Goal: Task Accomplishment & Management: Manage account settings

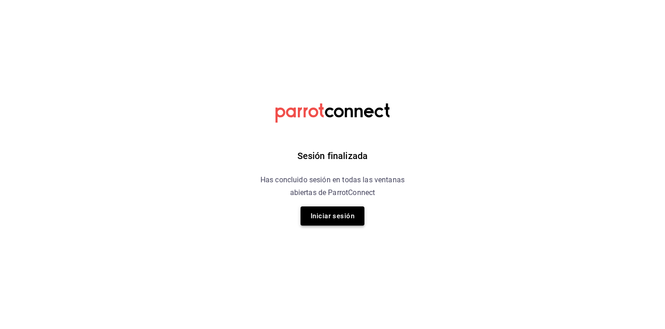
click at [331, 216] on button "Iniciar sesión" at bounding box center [332, 216] width 64 height 19
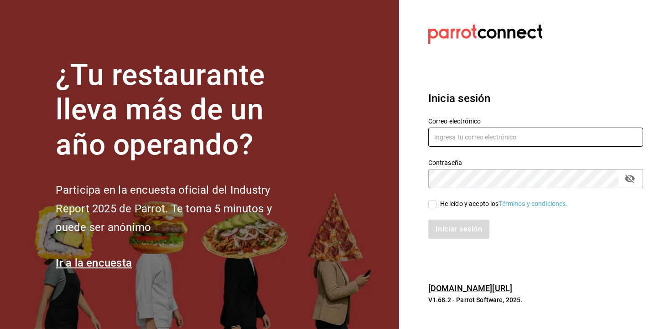
type input "administracion@eventoslienzocharronaucalpan.com"
click at [481, 205] on div "He leído y acepto los Términos y condiciones." at bounding box center [504, 204] width 128 height 10
click at [436, 205] on input "He leído y acepto los Términos y condiciones." at bounding box center [432, 204] width 8 height 8
checkbox input "true"
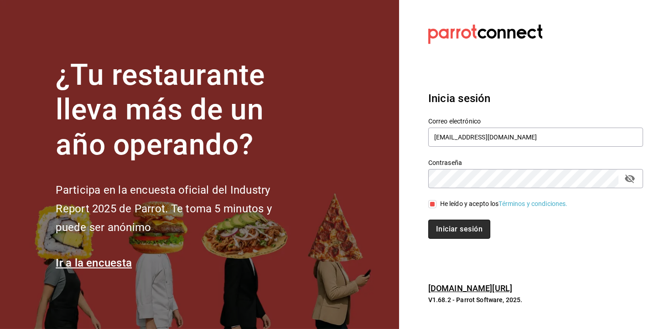
click at [456, 228] on button "Iniciar sesión" at bounding box center [459, 229] width 62 height 19
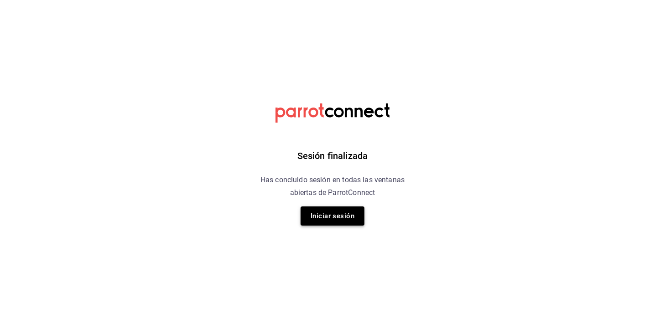
click at [307, 221] on button "Iniciar sesión" at bounding box center [332, 216] width 64 height 19
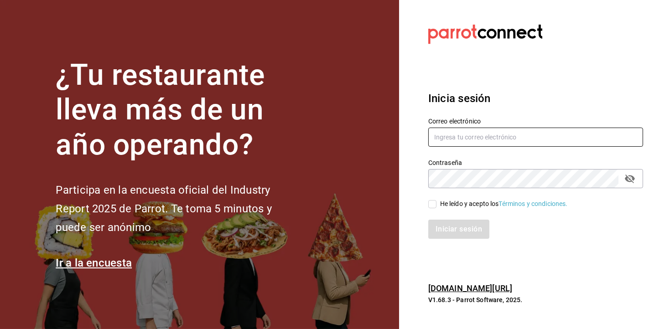
type input "administracion@eventoslienzocharronaucalpan.com"
click at [462, 206] on div "He leído y acepto los Términos y condiciones." at bounding box center [504, 204] width 128 height 10
click at [436, 206] on input "He leído y acepto los Términos y condiciones." at bounding box center [432, 204] width 8 height 8
checkbox input "true"
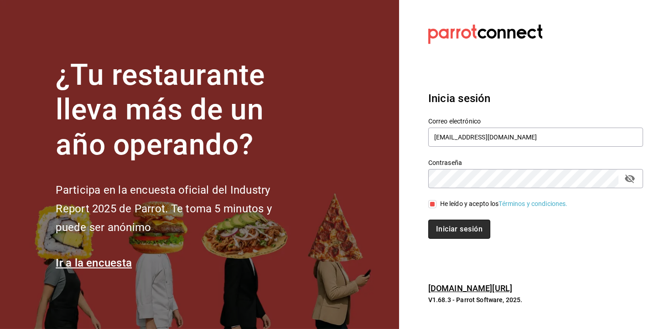
click at [459, 224] on button "Iniciar sesión" at bounding box center [459, 229] width 62 height 19
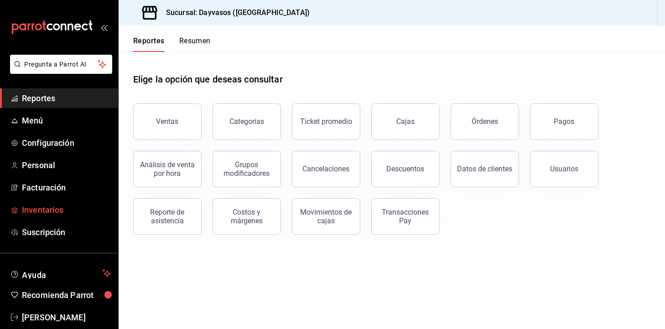
click at [50, 207] on span "Inventarios" at bounding box center [66, 210] width 89 height 12
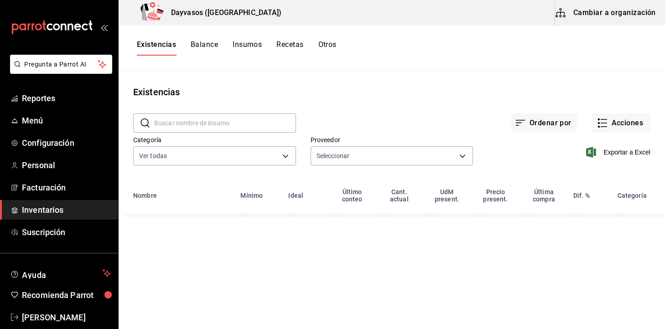
type input "b5f8f511-30b6-4960-9054-b3b9c1966ad1,d0d2f9be-cce3-414a-be30-5959df1073b3,ce117…"
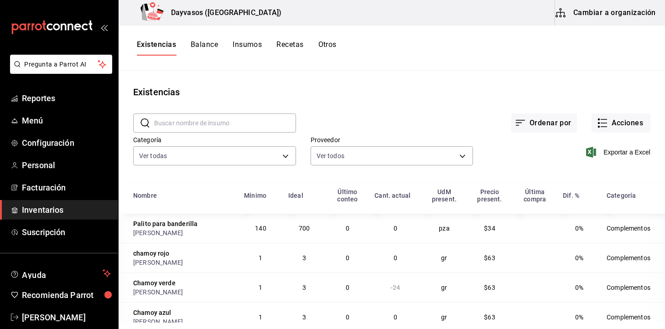
drag, startPoint x: 50, startPoint y: 207, endPoint x: 592, endPoint y: 57, distance: 562.5
click at [592, 57] on div "Pregunta a Parrot AI Reportes Menú Configuración Personal Facturación Inventari…" at bounding box center [332, 161] width 665 height 323
click at [608, 24] on button "Cambiar a organización" at bounding box center [606, 13] width 103 height 26
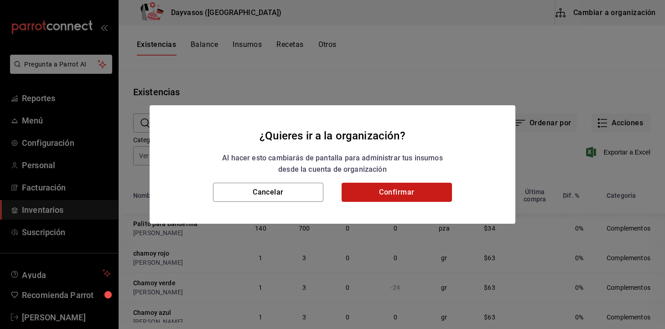
click at [384, 191] on button "Confirmar" at bounding box center [396, 192] width 110 height 19
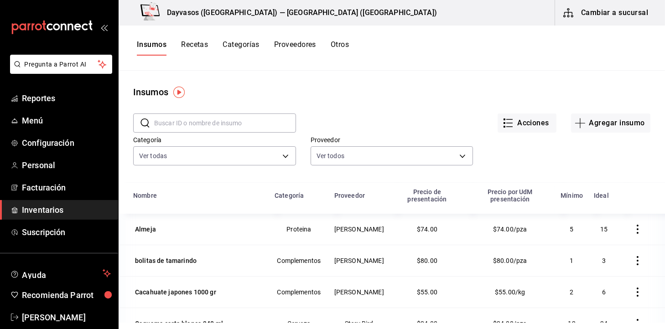
click at [221, 118] on input "text" at bounding box center [225, 123] width 142 height 18
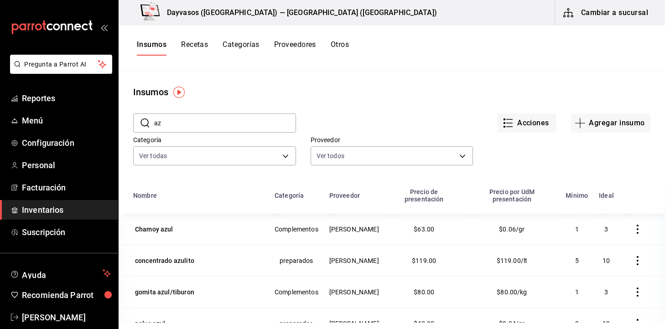
type input "a"
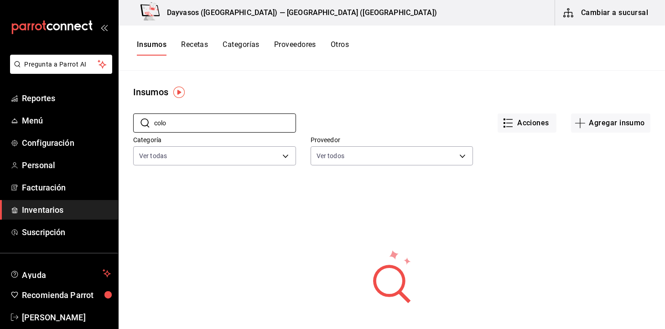
type input "colo"
click at [196, 48] on button "Recetas" at bounding box center [194, 47] width 27 height 15
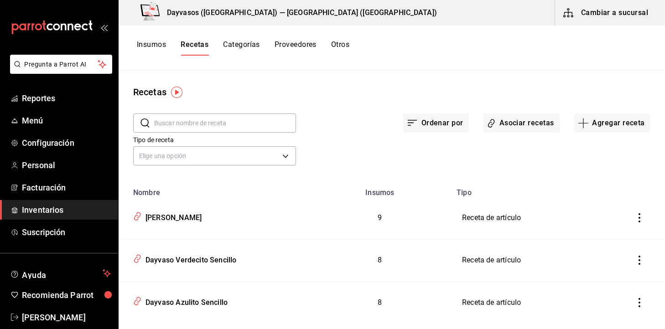
click at [185, 126] on input "text" at bounding box center [225, 123] width 142 height 18
type input "z"
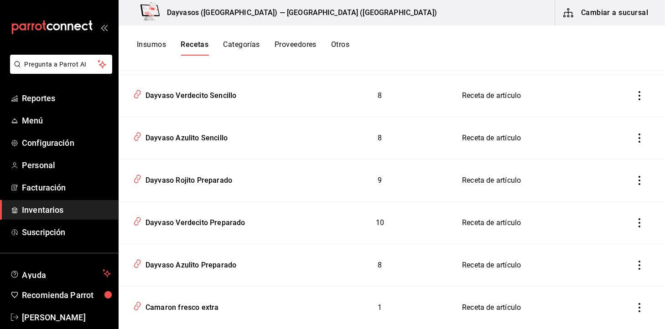
scroll to position [204, 0]
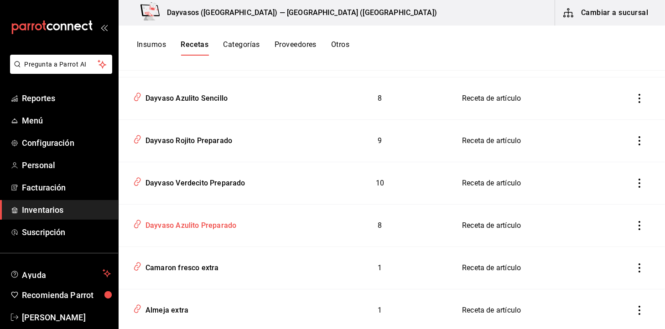
type input "azu"
click at [231, 221] on div "Dayvaso Azulito Preparado" at bounding box center [189, 224] width 94 height 14
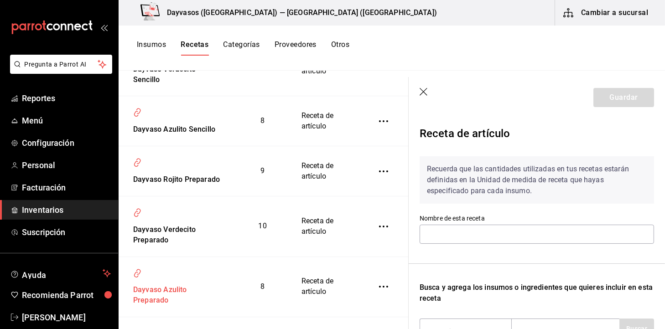
type input "Dayvaso Azulito Preparado"
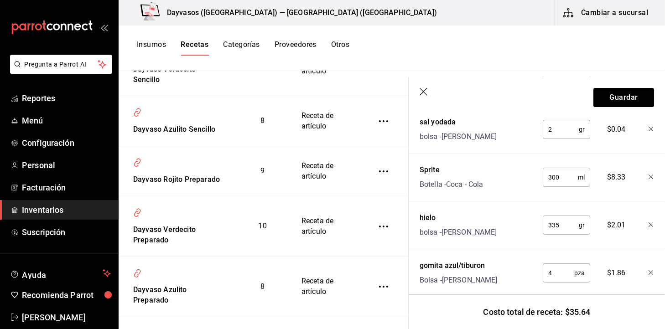
scroll to position [311, 0]
